Goal: Find specific page/section: Find specific page/section

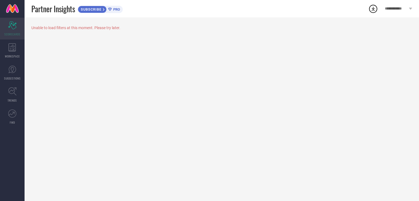
click at [14, 31] on div "Scorecard SCORECARDS" at bounding box center [12, 29] width 25 height 22
click at [13, 50] on icon at bounding box center [11, 47] width 7 height 8
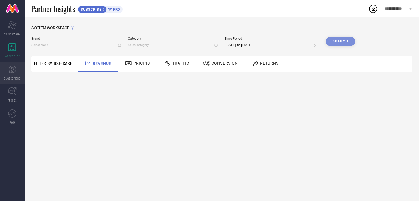
type input "1 STOP FASHION"
type input "All"
click at [14, 70] on icon at bounding box center [12, 70] width 8 height 8
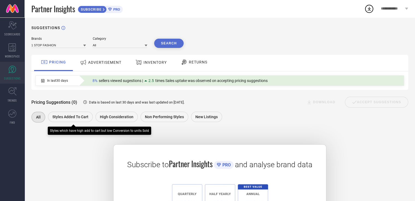
click at [64, 118] on span "Styles Added To Cart" at bounding box center [70, 117] width 36 height 4
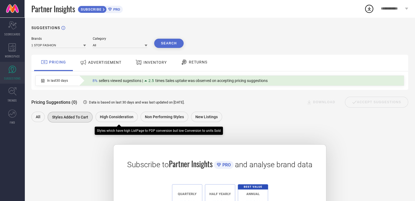
click at [105, 118] on span "High Consideration" at bounding box center [117, 117] width 34 height 4
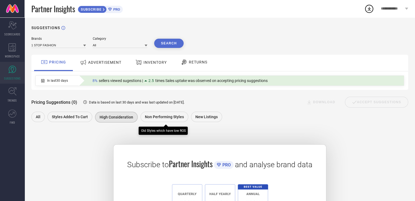
click at [166, 119] on span "Non Performing Styles" at bounding box center [164, 117] width 39 height 4
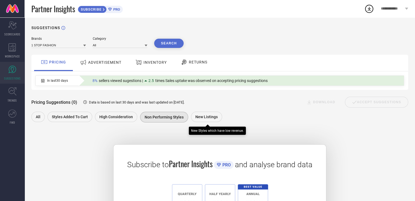
click at [205, 119] on span "New Listings" at bounding box center [206, 117] width 22 height 4
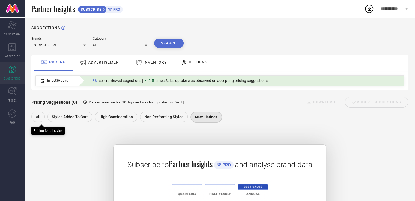
click at [35, 113] on div "All" at bounding box center [37, 117] width 13 height 10
